Goal: Task Accomplishment & Management: Complete application form

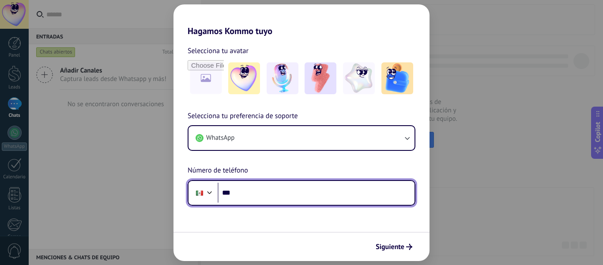
click at [246, 190] on input "***" at bounding box center [316, 192] width 197 height 20
type input "**********"
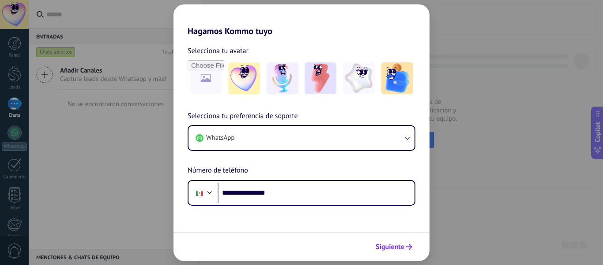
click at [399, 248] on span "Siguiente" at bounding box center [390, 246] width 29 height 6
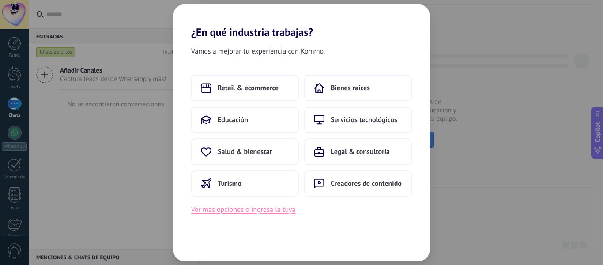
click at [266, 210] on button "Ver más opciones o ingresa la tuya" at bounding box center [243, 209] width 104 height 11
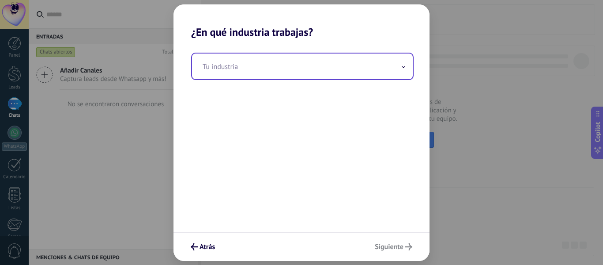
click at [404, 69] on span at bounding box center [404, 66] width 4 height 8
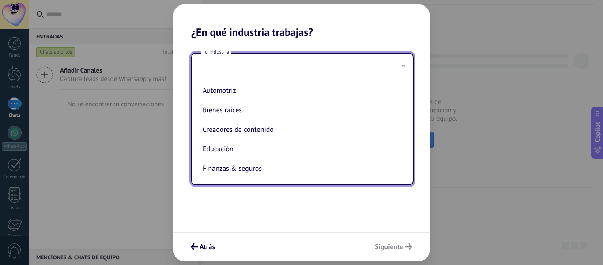
click at [402, 108] on ul "Automotriz Bienes raíces Creadores de contenido Educación Finanzas & seguros Go…" at bounding box center [299, 131] width 214 height 105
click at [409, 173] on div "Automotriz Bienes raíces Creadores de contenido Educación Finanzas & seguros Go…" at bounding box center [302, 131] width 221 height 105
click at [463, 159] on div "¿En qué industria trabajas? Tu industria Automotriz Bienes raíces Creadores de …" at bounding box center [301, 132] width 603 height 265
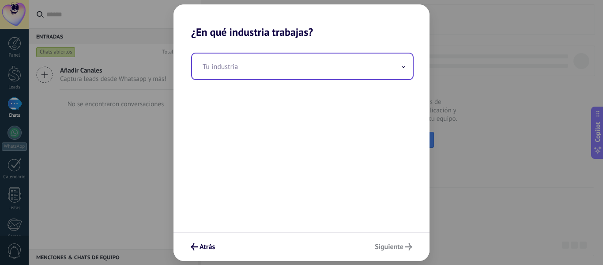
click at [402, 70] on input "text" at bounding box center [302, 66] width 221 height 26
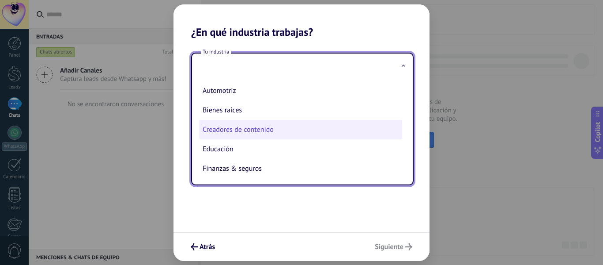
click at [338, 130] on li "Creadores de contenido" at bounding box center [300, 129] width 203 height 19
type input "**********"
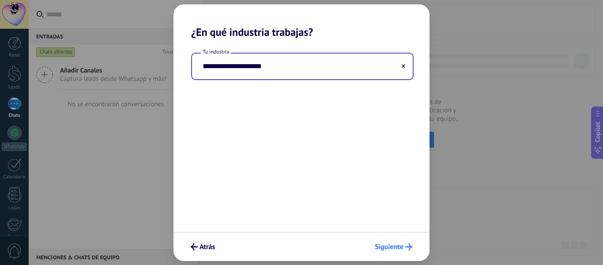
click at [387, 243] on span "Siguiente" at bounding box center [389, 246] width 29 height 6
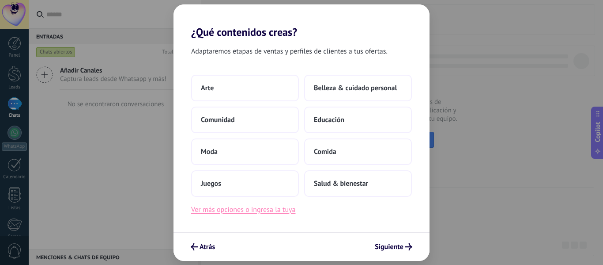
click at [243, 206] on button "Ver más opciones o ingresa la tuya" at bounding box center [243, 209] width 104 height 11
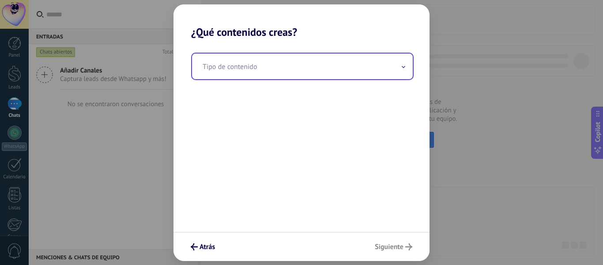
click at [404, 66] on span at bounding box center [404, 66] width 4 height 8
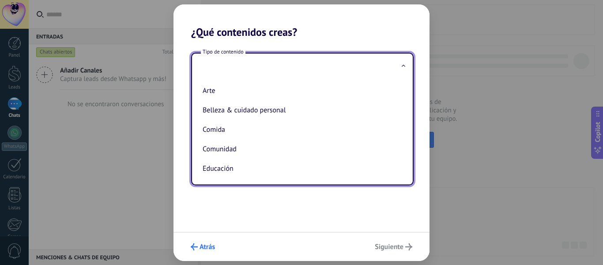
click at [203, 245] on span "Atrás" at bounding box center [207, 246] width 15 height 6
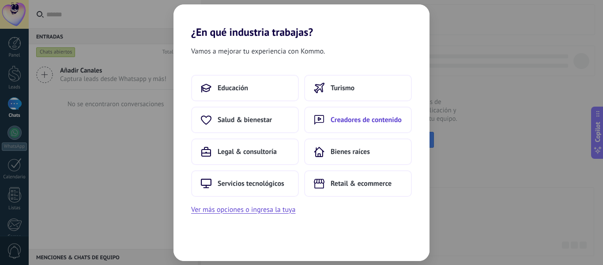
click at [372, 121] on span "Creadores de contenido" at bounding box center [366, 119] width 71 height 9
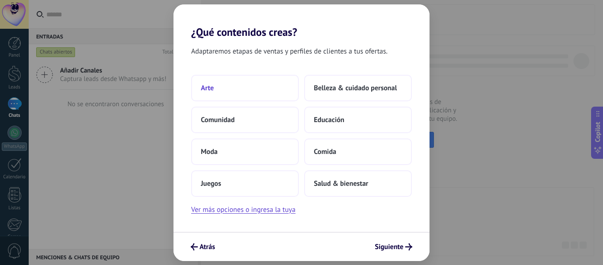
click at [255, 94] on button "Arte" at bounding box center [245, 88] width 108 height 27
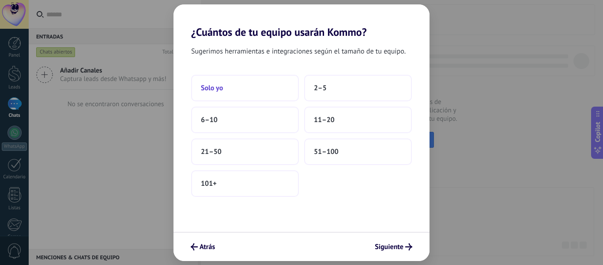
click at [256, 87] on button "Solo yo" at bounding box center [245, 88] width 108 height 27
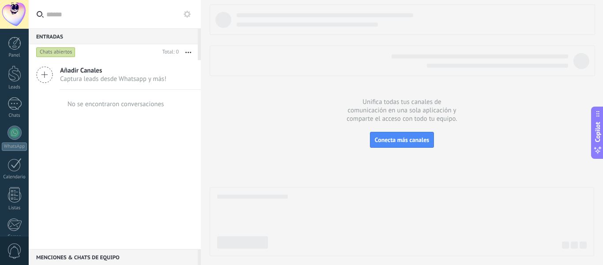
scroll to position [103, 0]
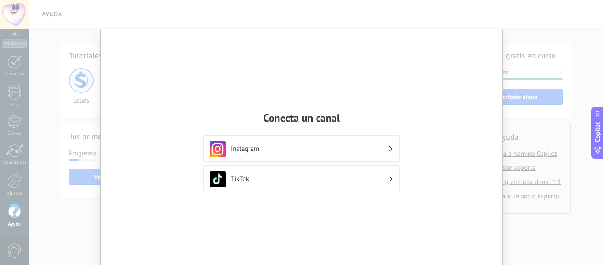
click at [587, 95] on div "Conecta un canal Instagram TikTok" at bounding box center [301, 132] width 603 height 265
